Goal: Task Accomplishment & Management: Use online tool/utility

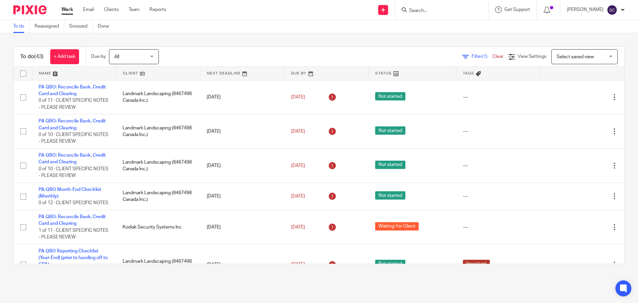
scroll to position [1252, 0]
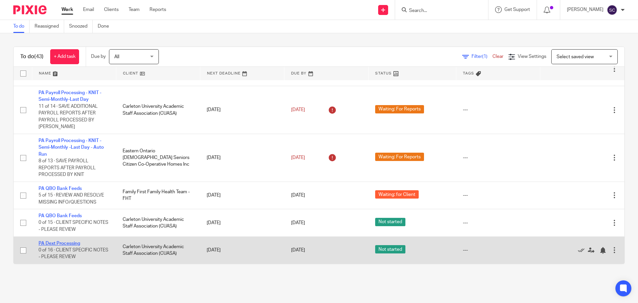
click at [48, 243] on link "PA Dext Processing" at bounding box center [60, 243] width 42 height 5
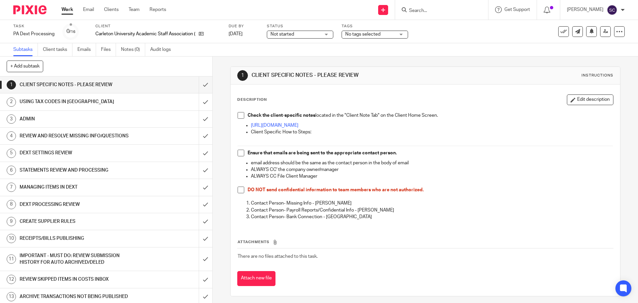
click at [465, 38] on div "Task PA Dext Processing Save PA Dext Processing 0 /16 Client Carleton Universit…" at bounding box center [268, 32] width 510 height 16
click at [64, 12] on link "Work" at bounding box center [68, 9] width 12 height 7
